Goal: Complete application form

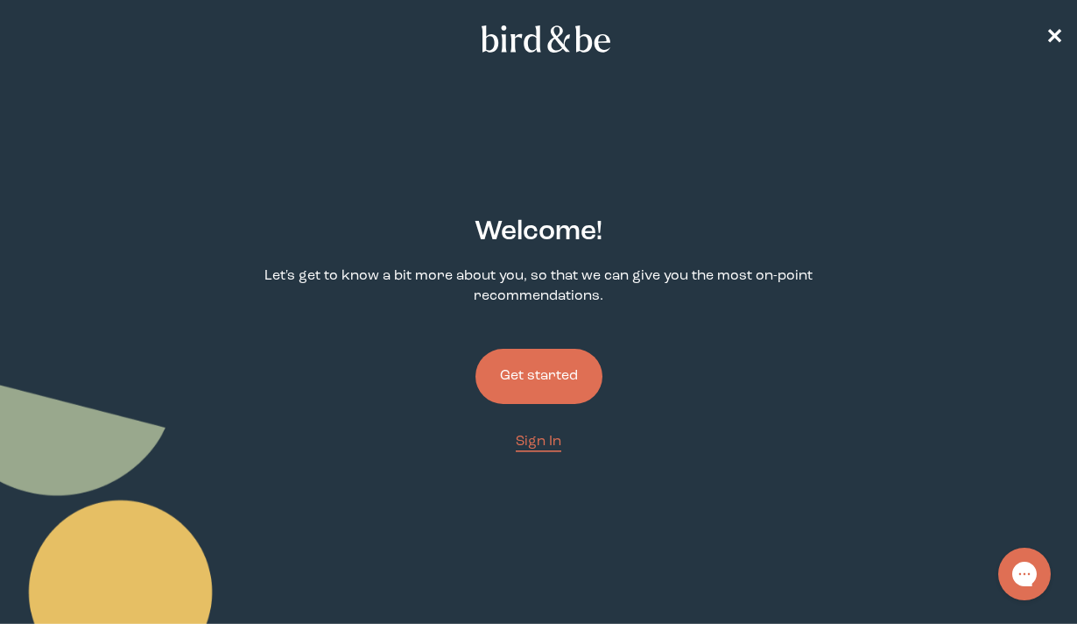
click at [540, 364] on button "Get started" at bounding box center [539, 376] width 127 height 55
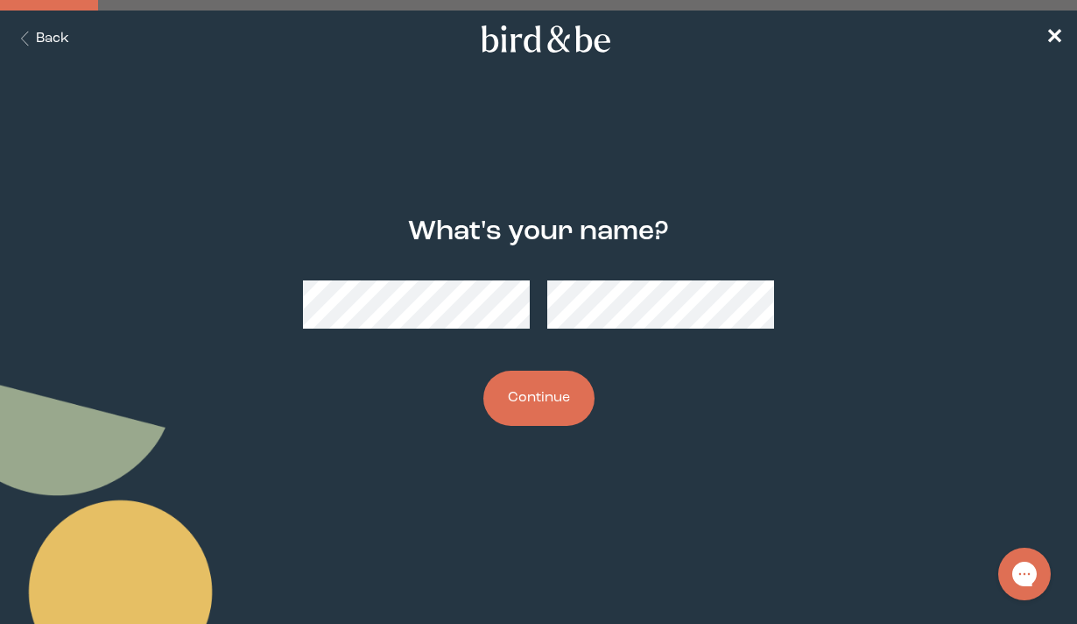
click at [521, 402] on button "Continue" at bounding box center [538, 397] width 111 height 55
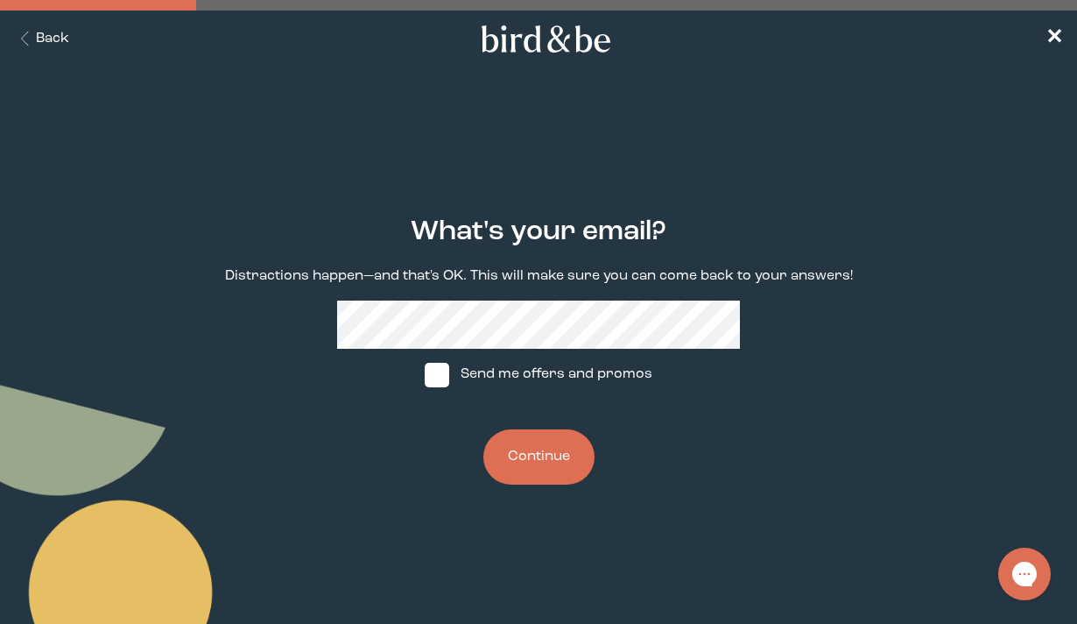
click at [765, 403] on div "What's your email? Distractions happen—and that's OK. This will make sure you c…" at bounding box center [538, 350] width 673 height 324
click at [444, 375] on span at bounding box center [437, 375] width 25 height 25
click at [425, 375] on input "Send me offers and promos" at bounding box center [424, 374] width 1 height 1
checkbox input "true"
click at [538, 453] on button "Continue" at bounding box center [538, 456] width 111 height 55
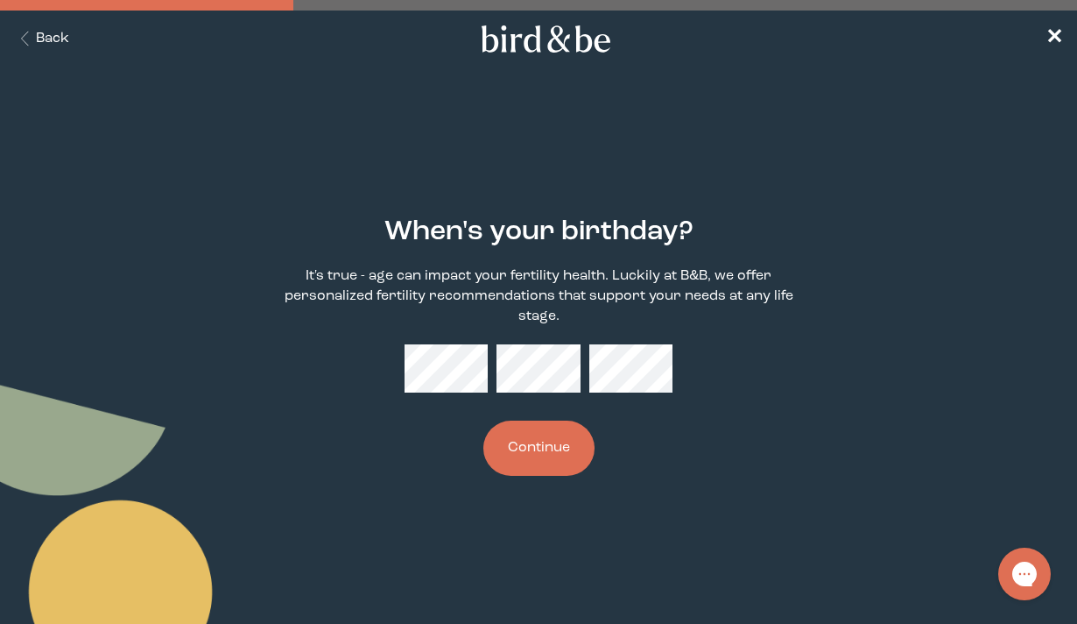
click at [493, 445] on button "Continue" at bounding box center [538, 447] width 111 height 55
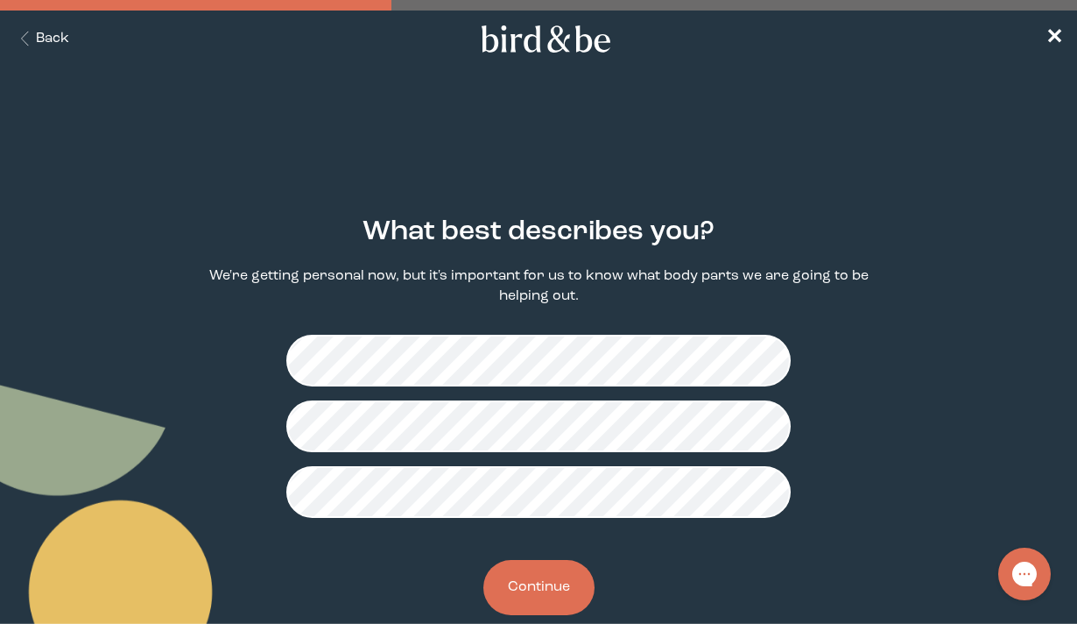
click at [541, 582] on button "Continue" at bounding box center [538, 587] width 111 height 55
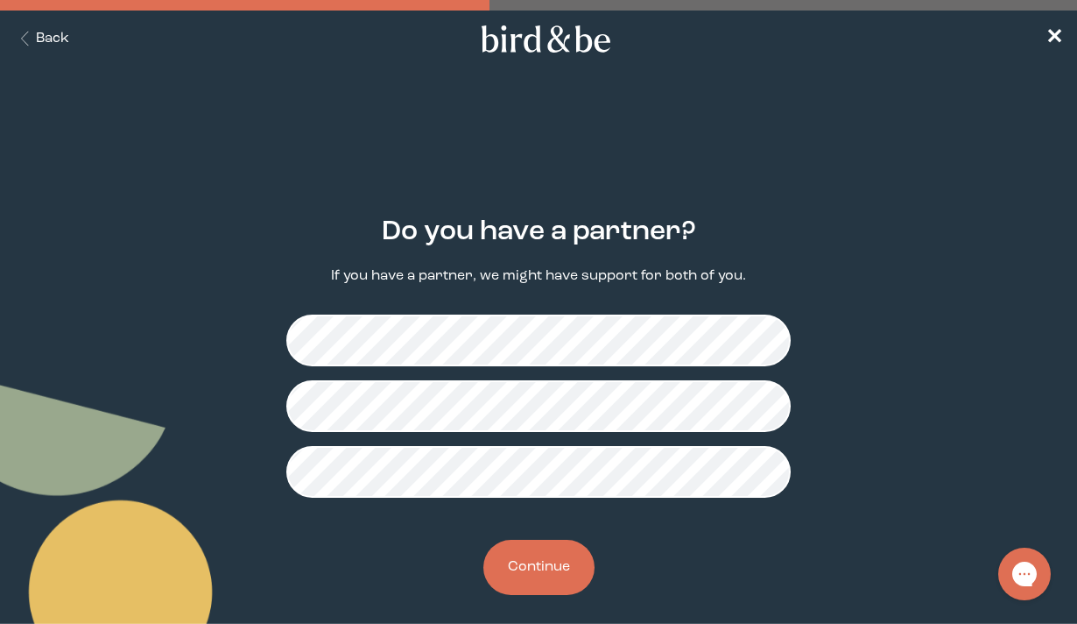
click at [556, 577] on button "Continue" at bounding box center [538, 566] width 111 height 55
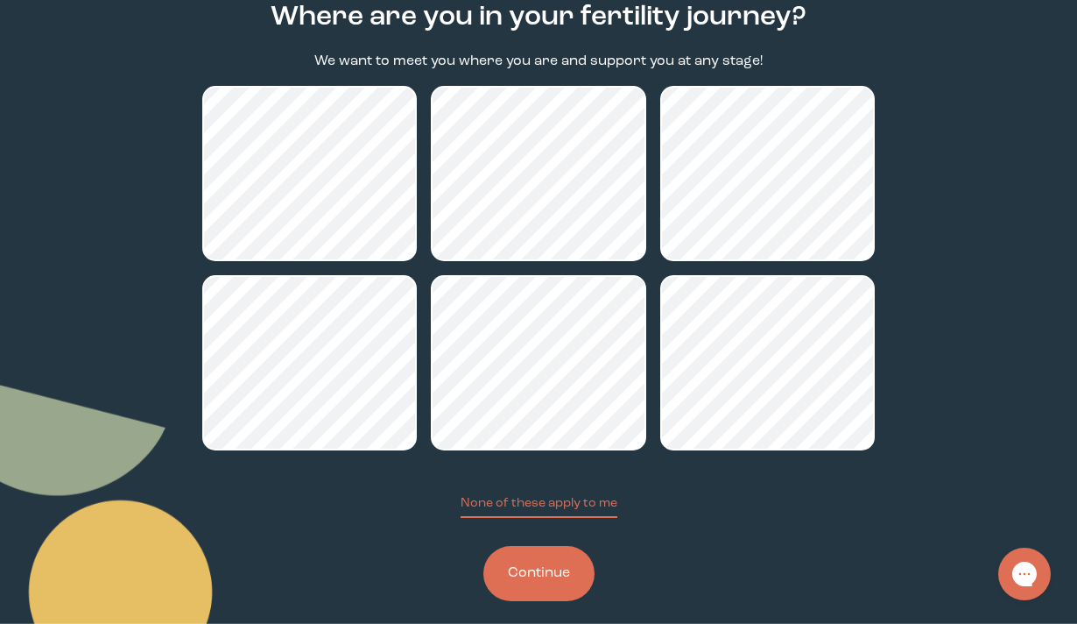
scroll to position [234, 0]
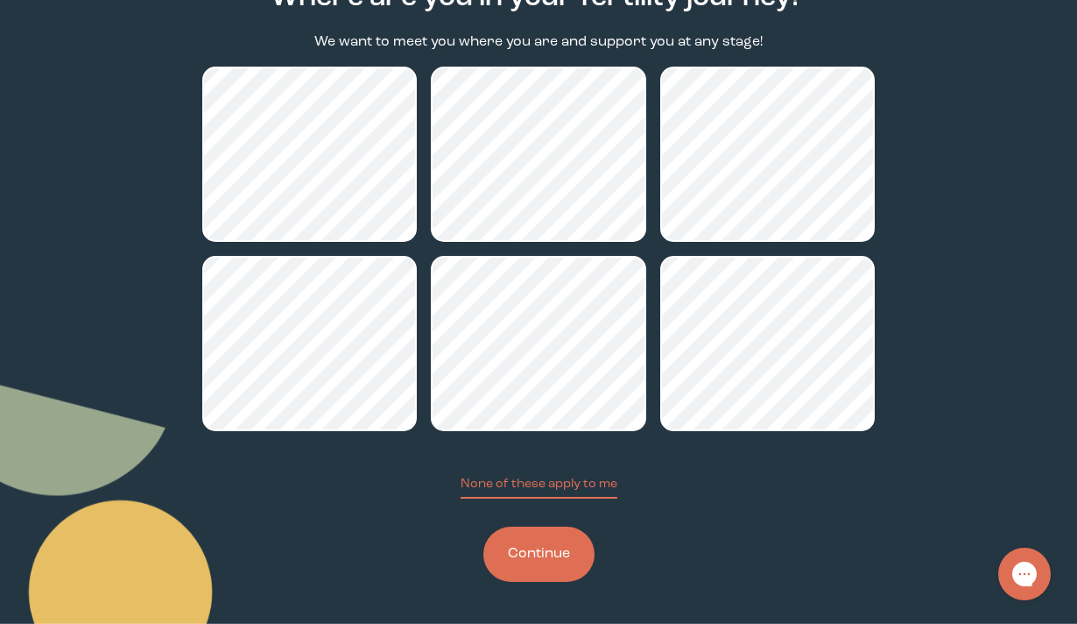
click at [551, 545] on button "Continue" at bounding box center [538, 553] width 111 height 55
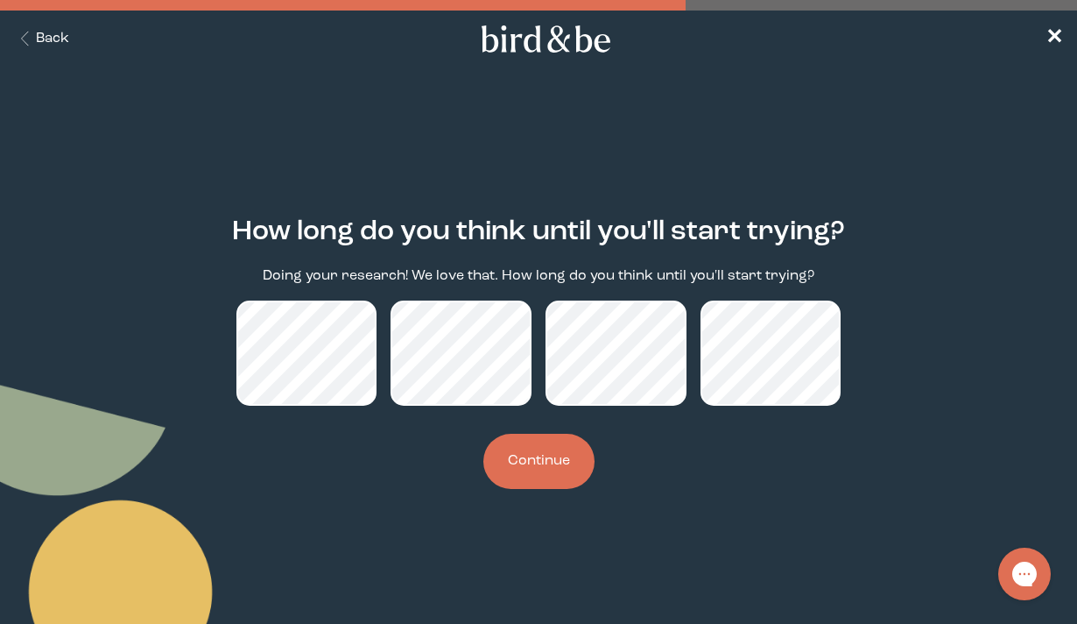
click at [528, 465] on button "Continue" at bounding box center [538, 460] width 111 height 55
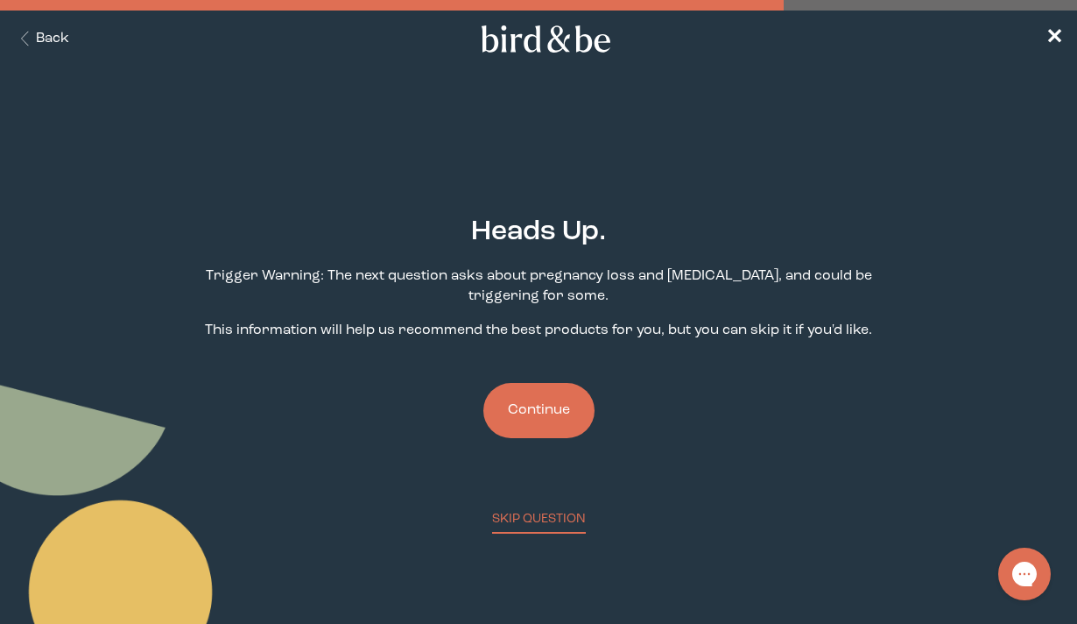
click at [545, 406] on button "Continue" at bounding box center [538, 410] width 111 height 55
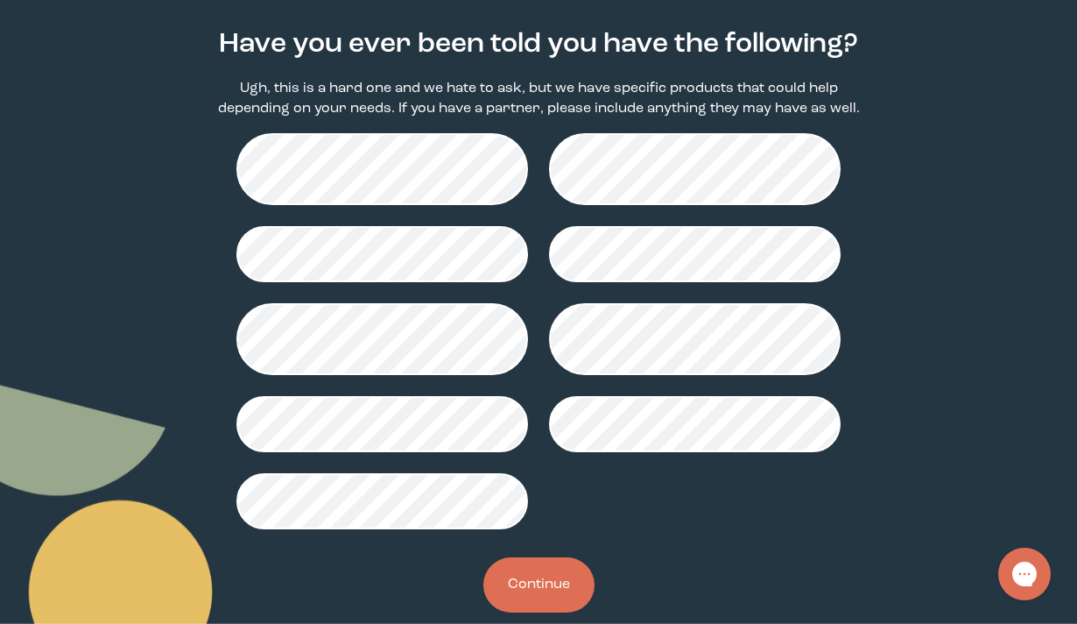
scroll to position [192, 0]
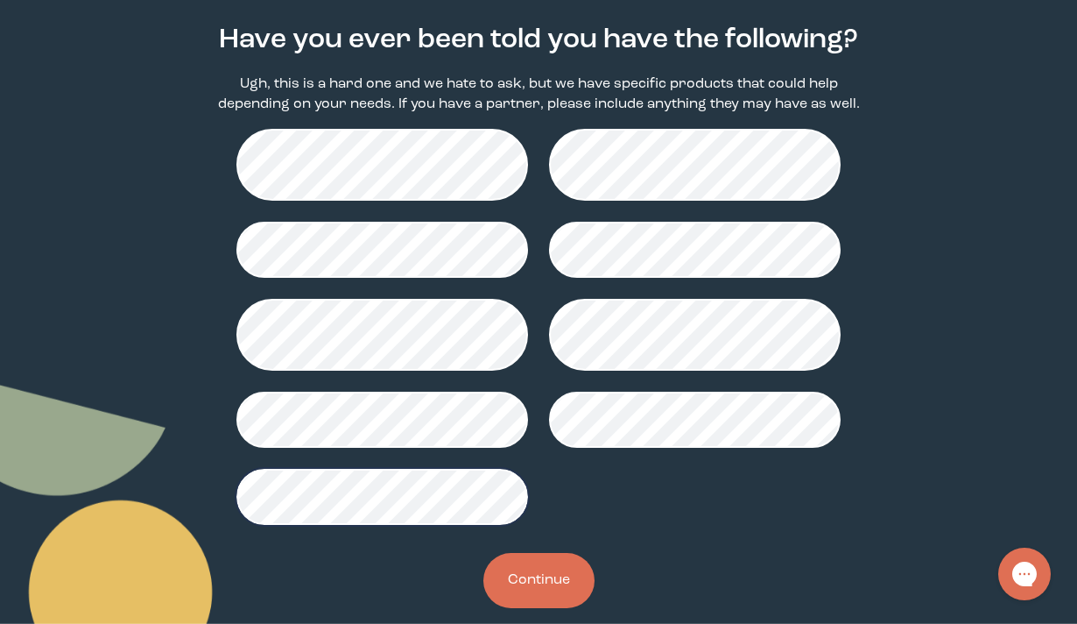
click at [540, 576] on button "Continue" at bounding box center [538, 580] width 111 height 55
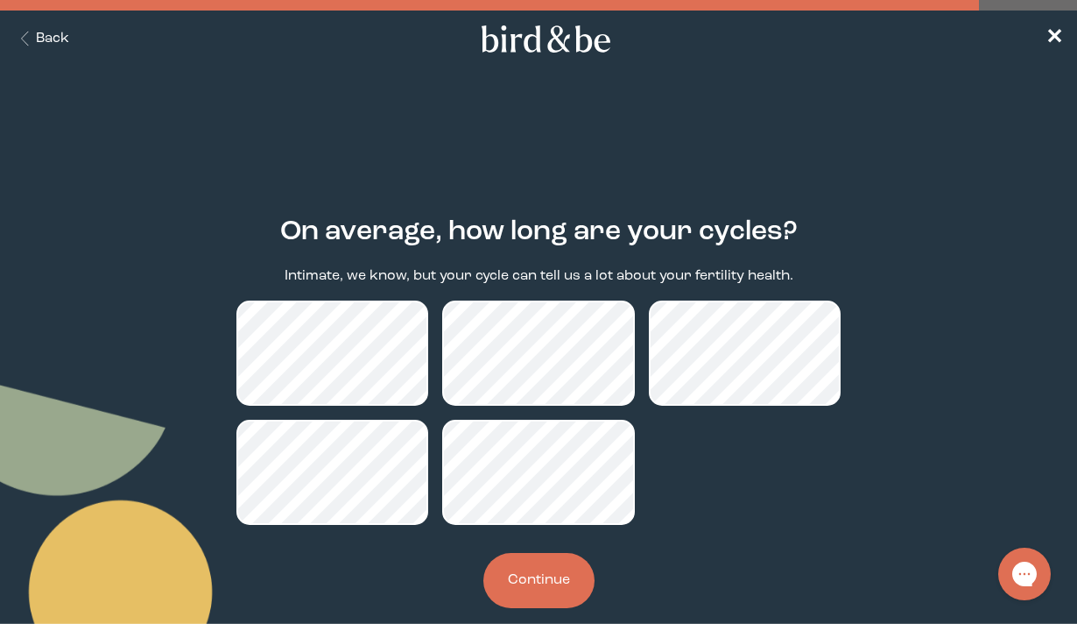
scroll to position [25, 0]
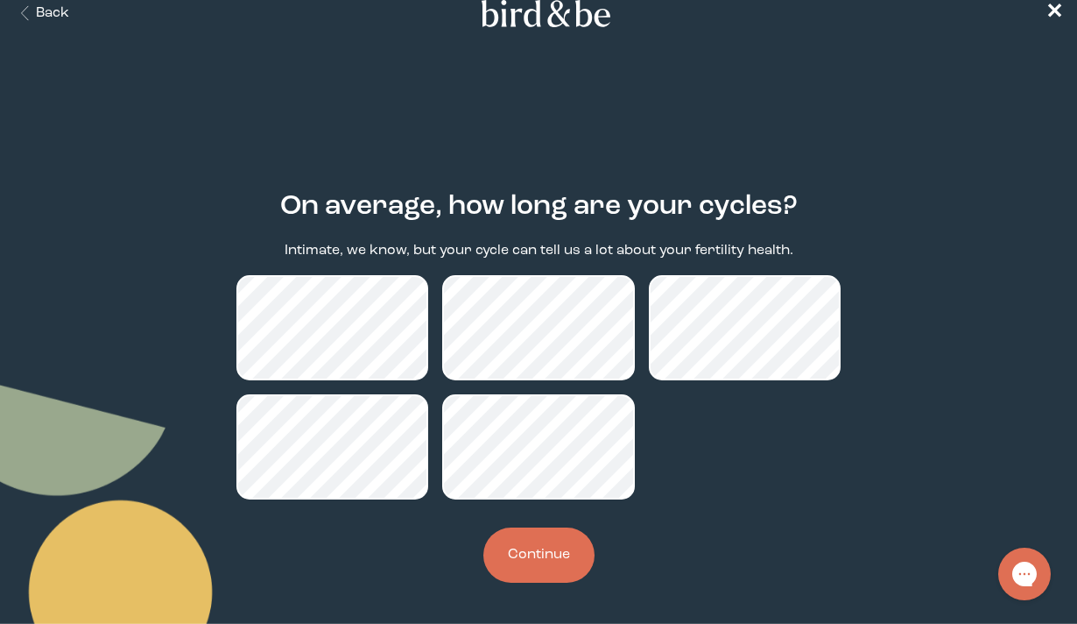
click at [536, 546] on button "Continue" at bounding box center [538, 554] width 111 height 55
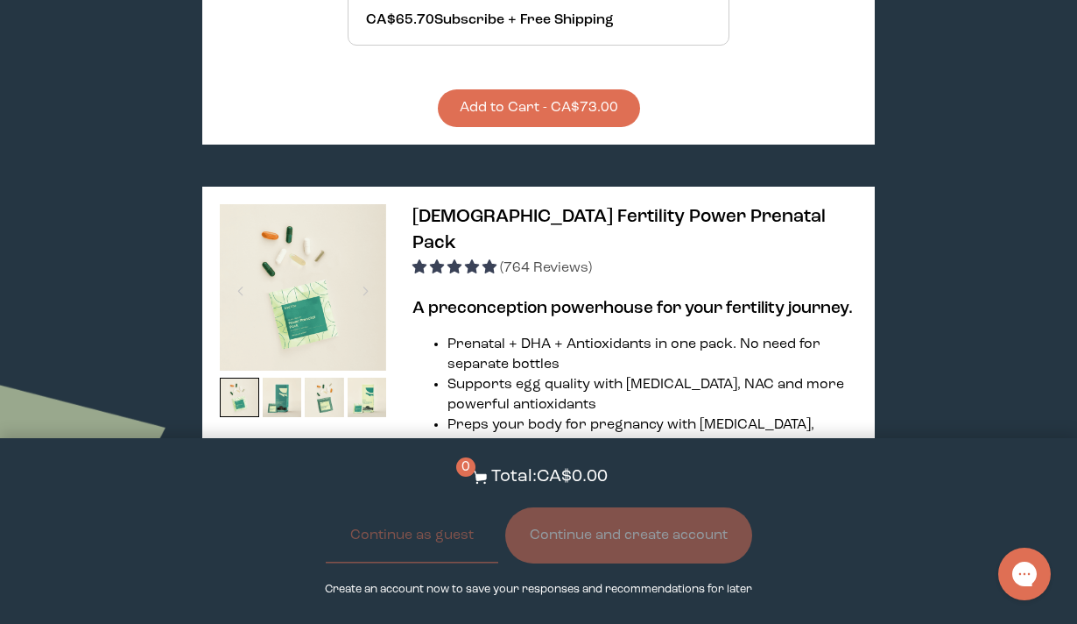
scroll to position [3744, 0]
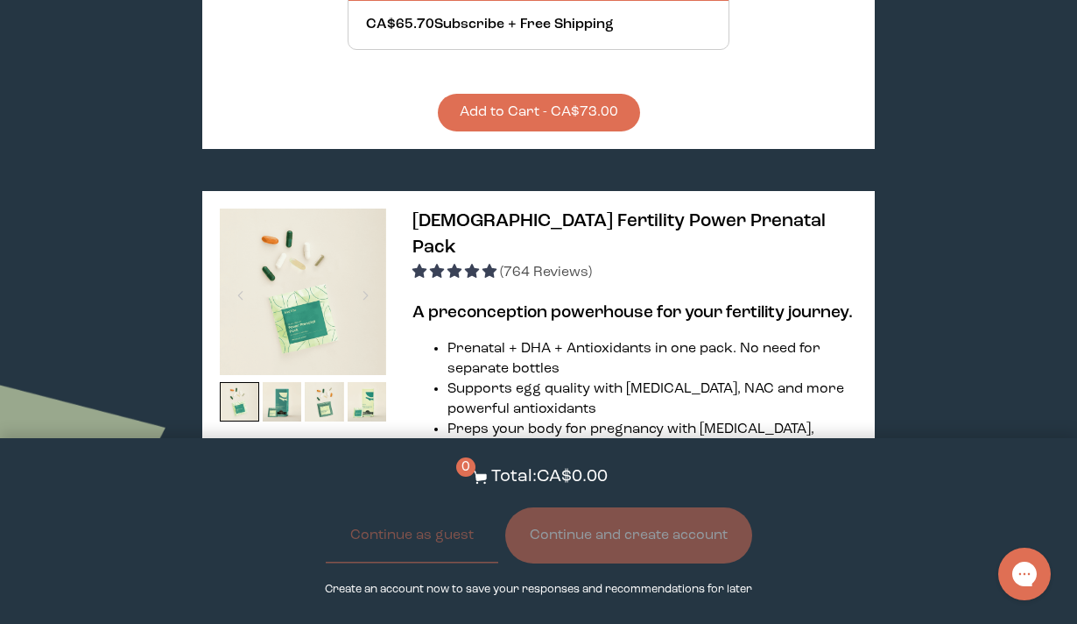
click at [484, 212] on span "[DEMOGRAPHIC_DATA] Fertility Power Prenatal Pack" at bounding box center [618, 234] width 413 height 45
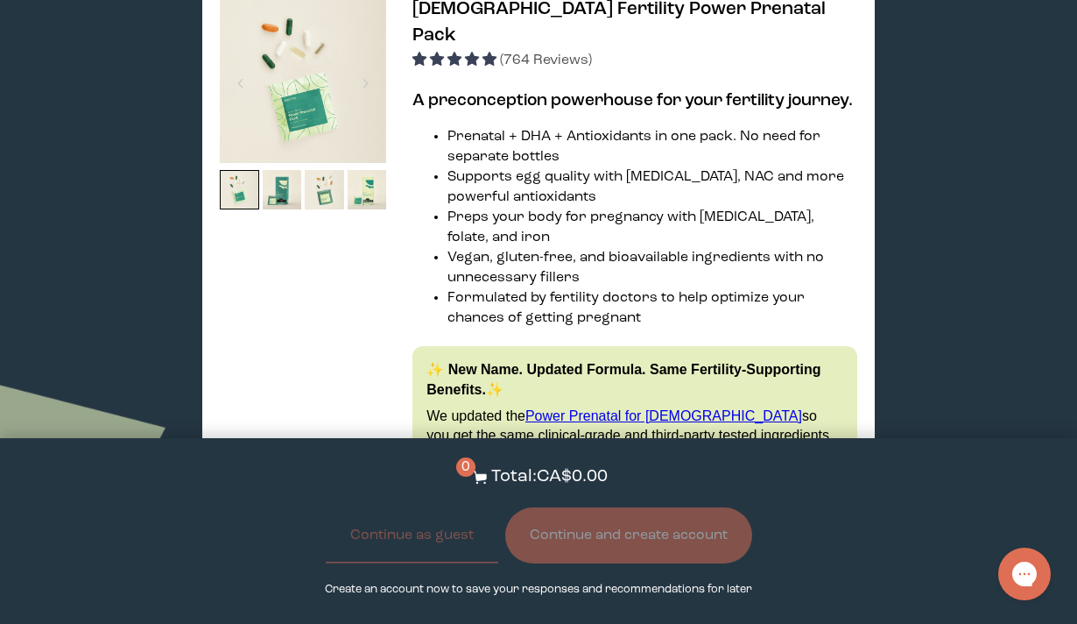
scroll to position [3958, 0]
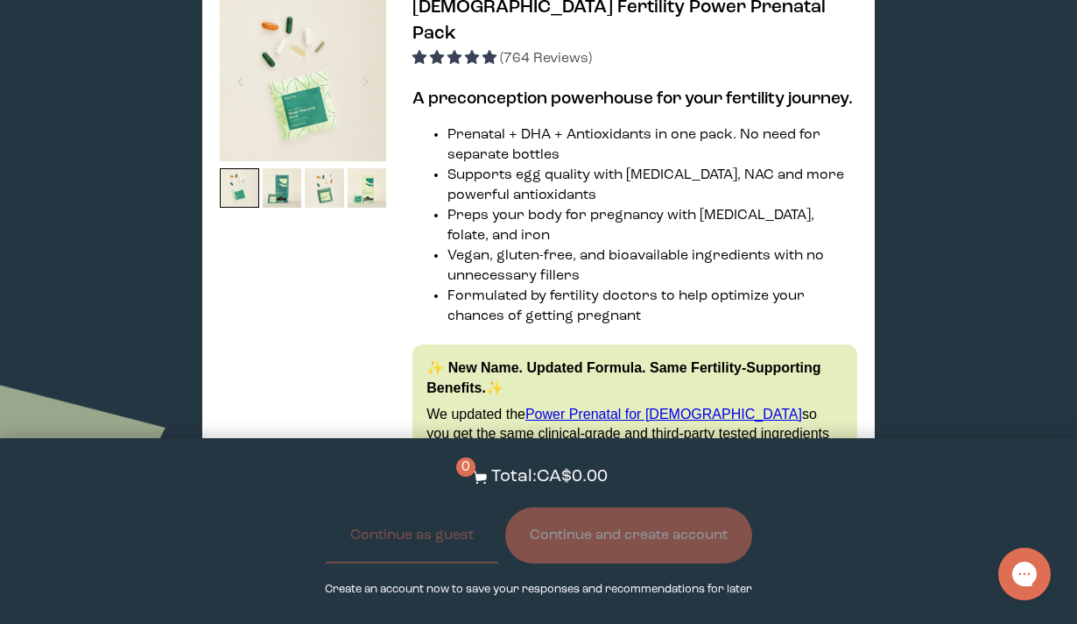
click at [541, 522] on button "View full list of ingredients" at bounding box center [508, 539] width 193 height 35
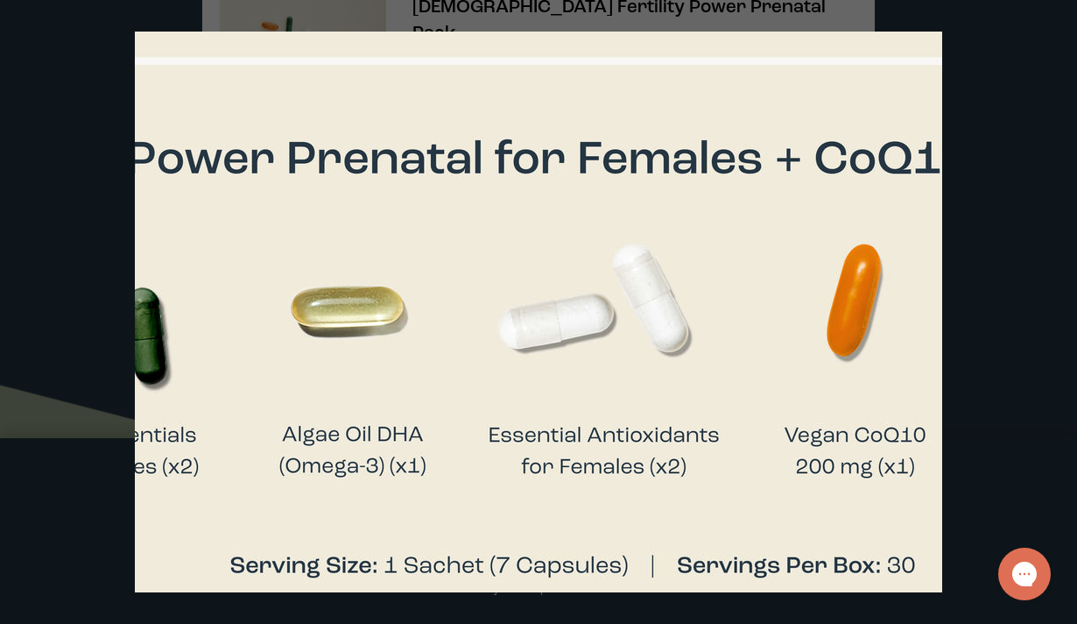
scroll to position [648, 791]
click at [984, 162] on div at bounding box center [538, 312] width 1077 height 624
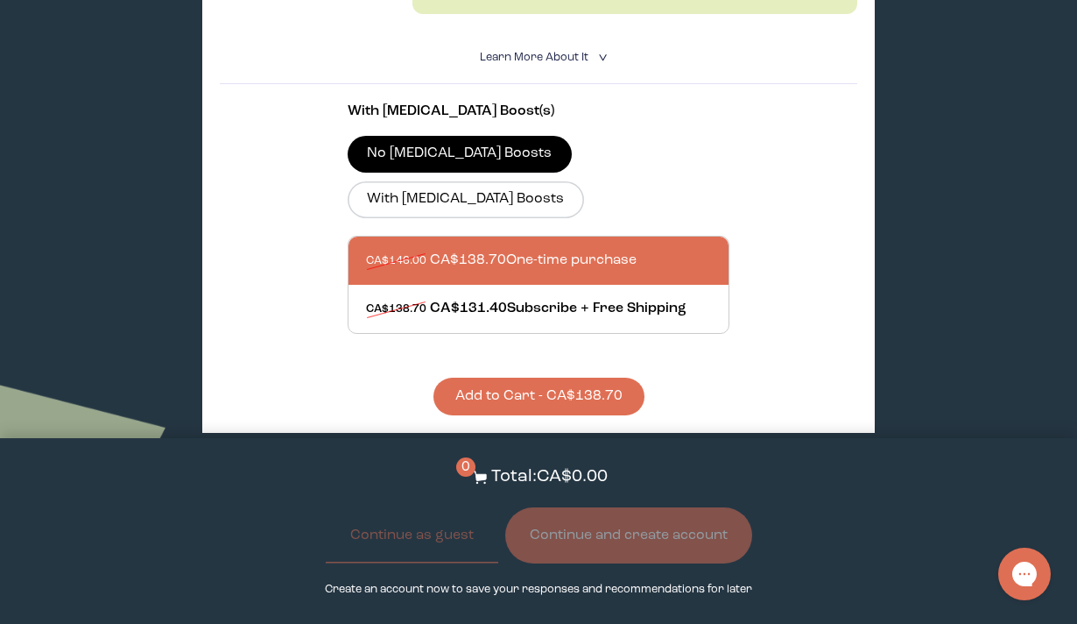
scroll to position [0, 0]
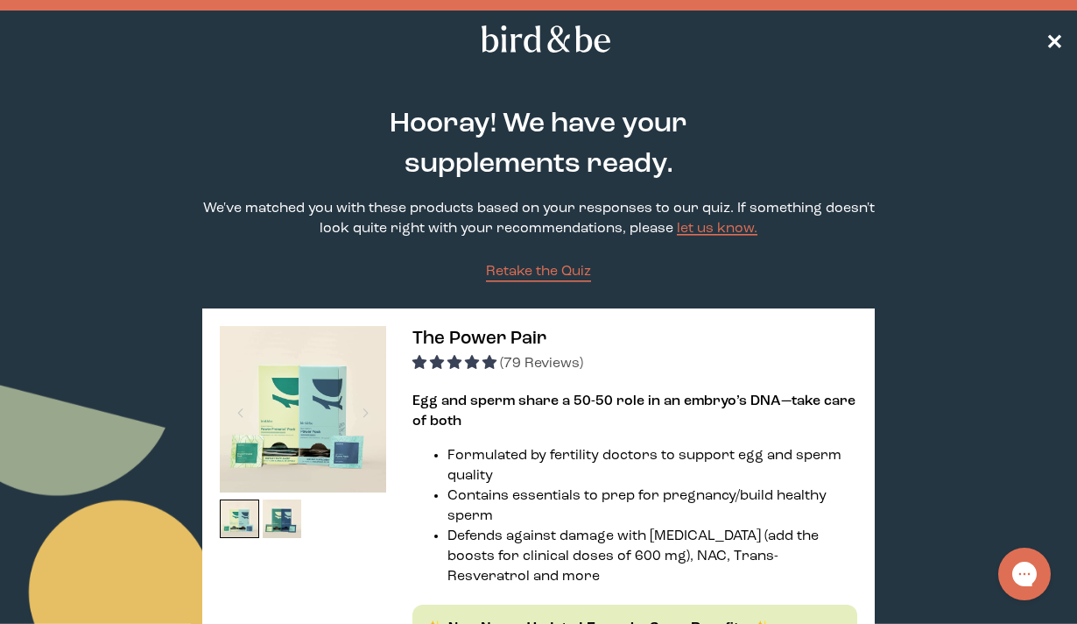
click at [1052, 32] on span "✕" at bounding box center [1055, 39] width 18 height 21
